Goal: Task Accomplishment & Management: Use online tool/utility

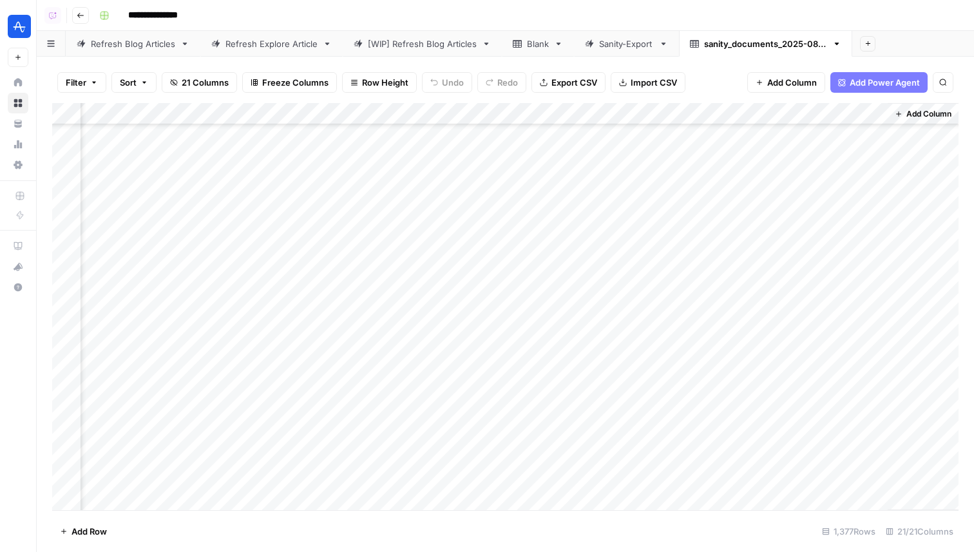
scroll to position [0, 1629]
click at [265, 39] on div "Refresh Explore Article" at bounding box center [271, 43] width 92 height 13
click at [277, 113] on div "Add Column" at bounding box center [505, 179] width 906 height 152
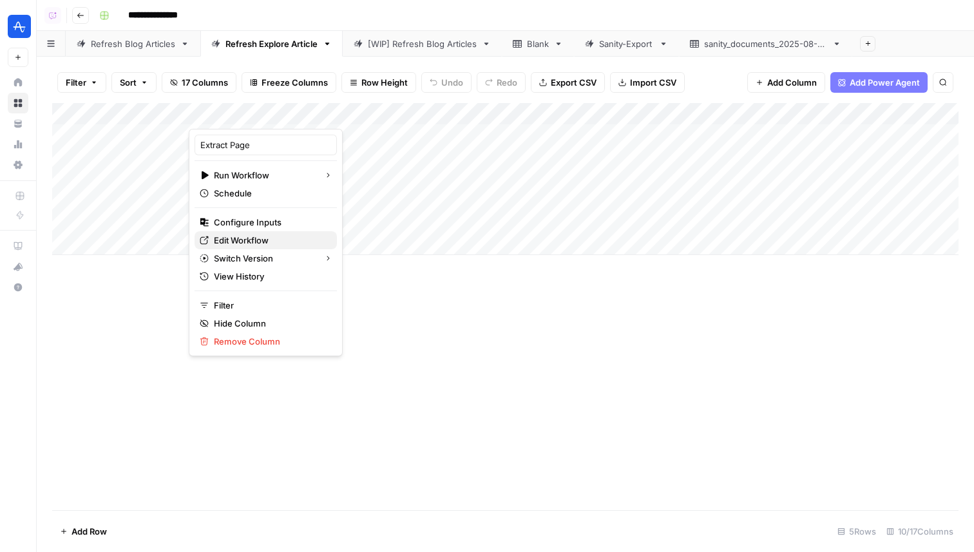
click at [243, 244] on span "Edit Workflow" at bounding box center [270, 240] width 113 height 13
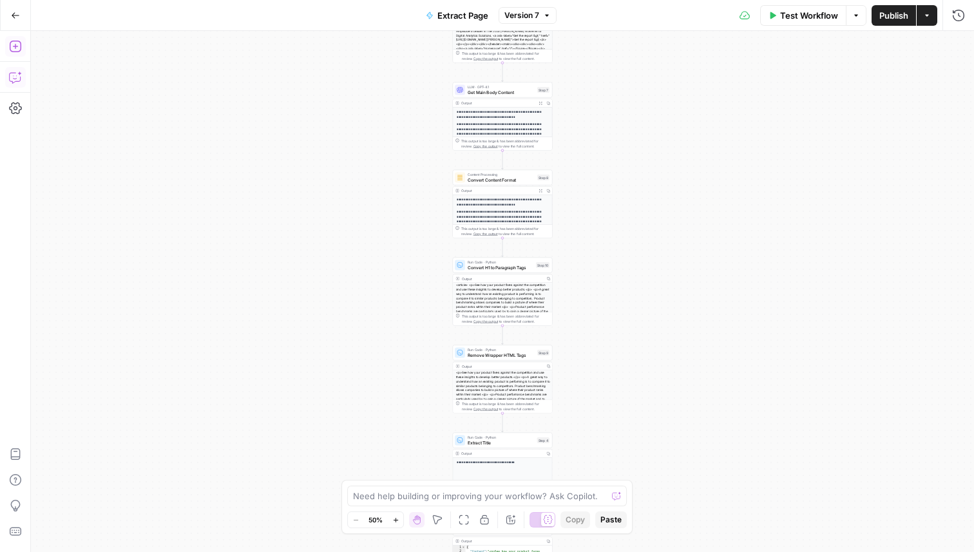
click at [18, 14] on icon "button" at bounding box center [15, 15] width 9 height 9
